Goal: Check status: Check status

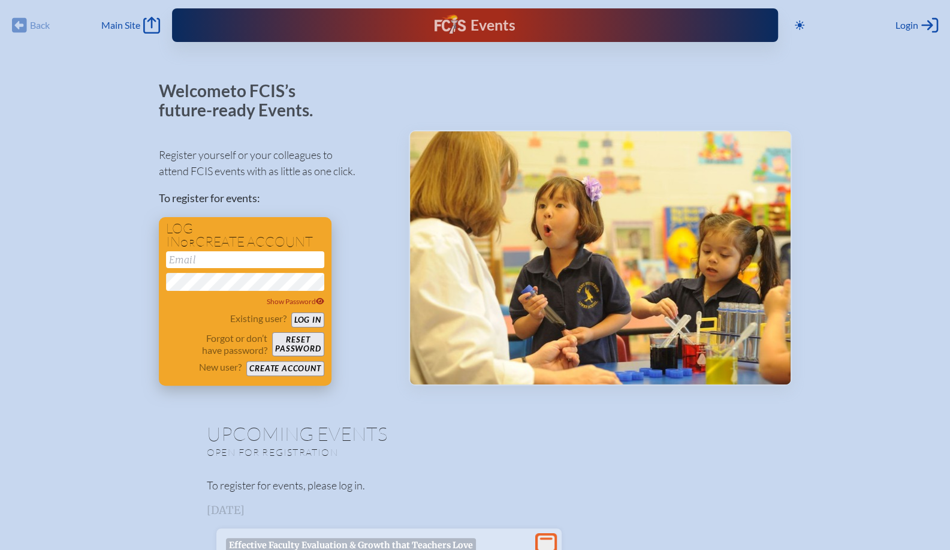
click at [240, 252] on input "email" at bounding box center [245, 259] width 158 height 17
type input "[EMAIL_ADDRESS][DOMAIN_NAME]"
click at [307, 321] on button "Log in" at bounding box center [307, 319] width 33 height 15
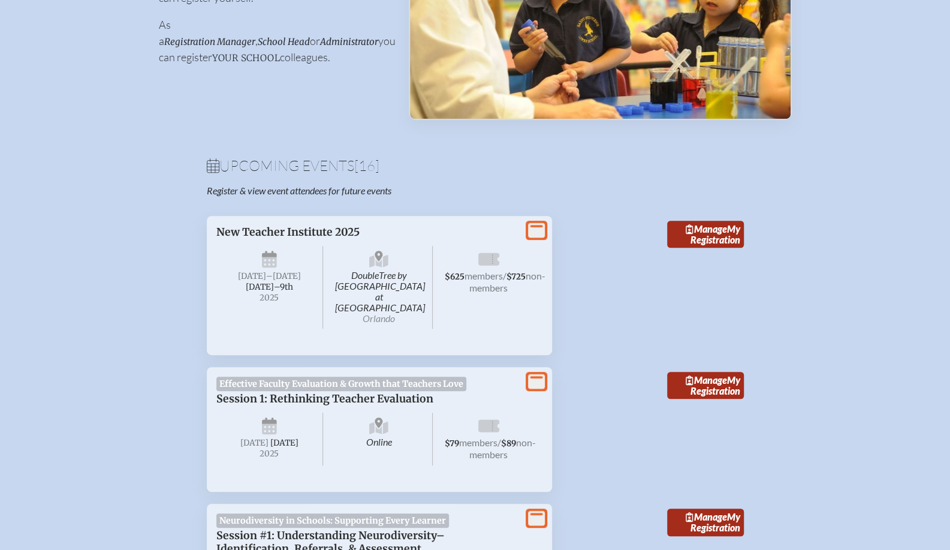
scroll to position [357, 0]
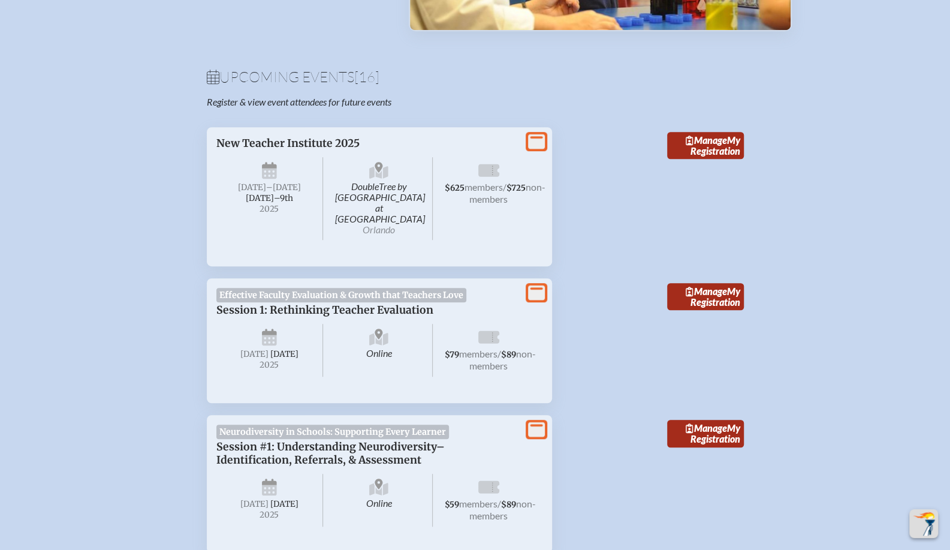
click at [273, 155] on div "DoubleTree by Hilton Hotel Orlando at SeaWorld Orlando Sunday –Tuesday , Septem…" at bounding box center [379, 197] width 326 height 95
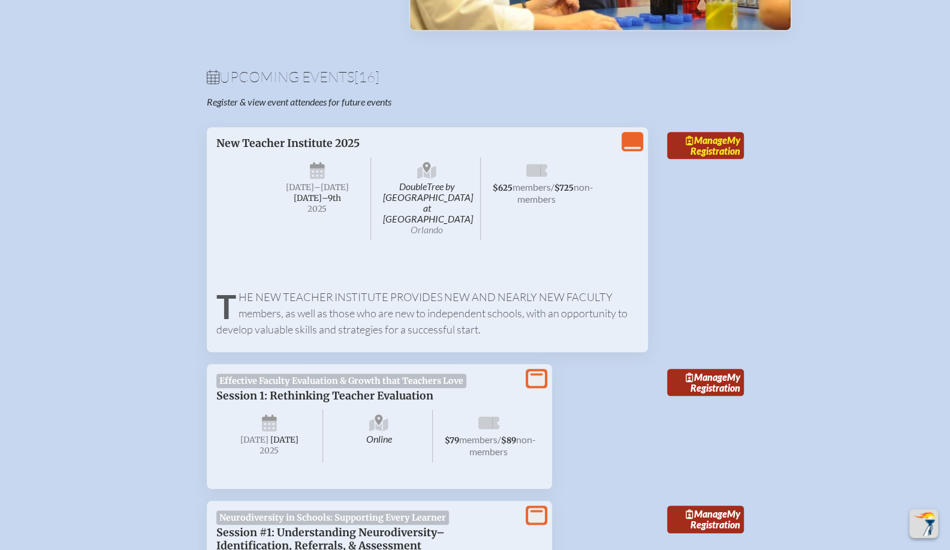
click at [712, 143] on link "Manage My Registration" at bounding box center [705, 146] width 77 height 28
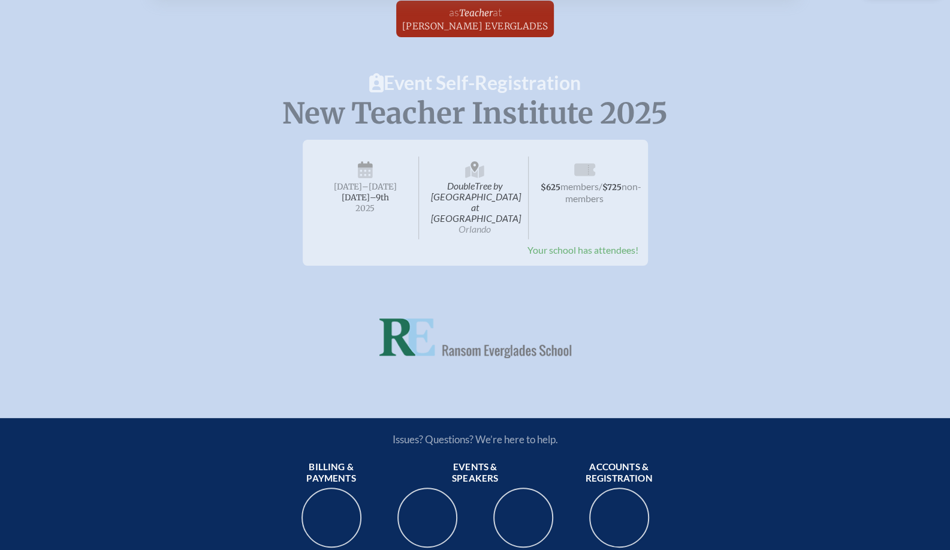
scroll to position [64, 0]
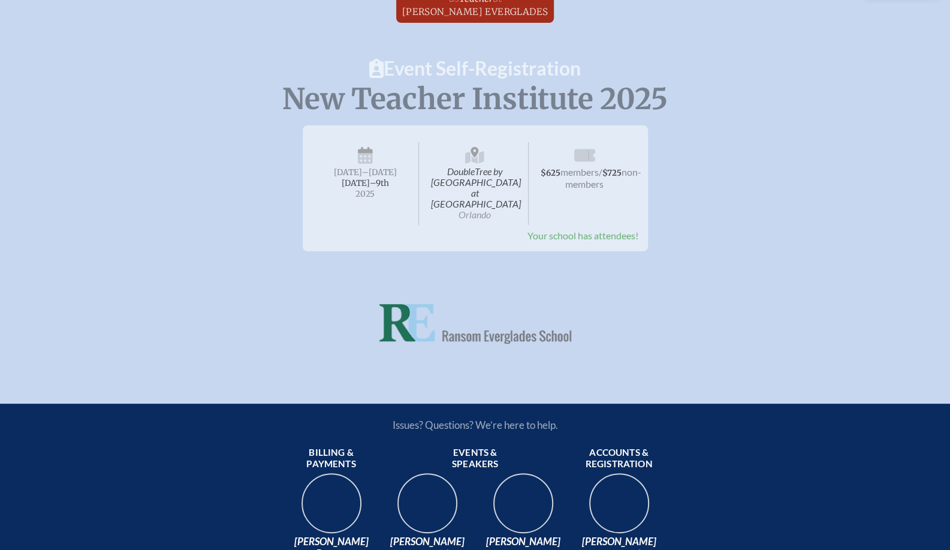
click at [466, 178] on span "DoubleTree by Hilton Hotel Orlando at SeaWorld Orlando" at bounding box center [474, 183] width 107 height 83
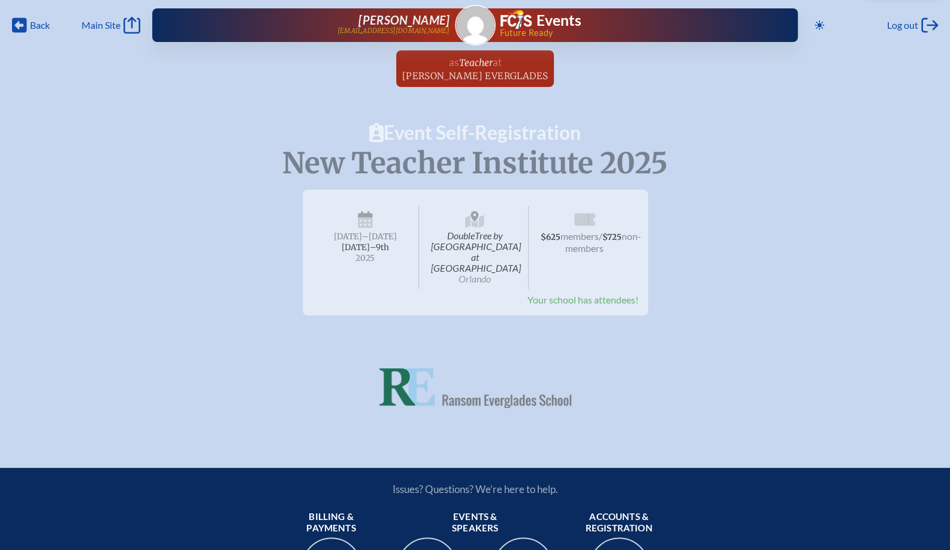
click at [376, 227] on span "Sunday –Tuesday , September 7th–⁠9th , 2025" at bounding box center [365, 247] width 107 height 83
click at [113, 21] on span "Main Site" at bounding box center [101, 25] width 39 height 12
